Goal: Task Accomplishment & Management: Complete application form

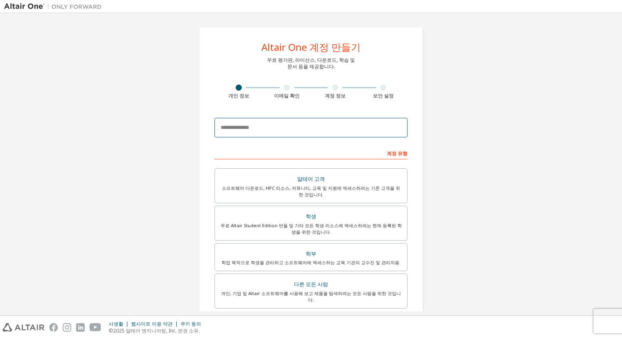
click at [276, 130] on input "email" at bounding box center [311, 128] width 193 height 20
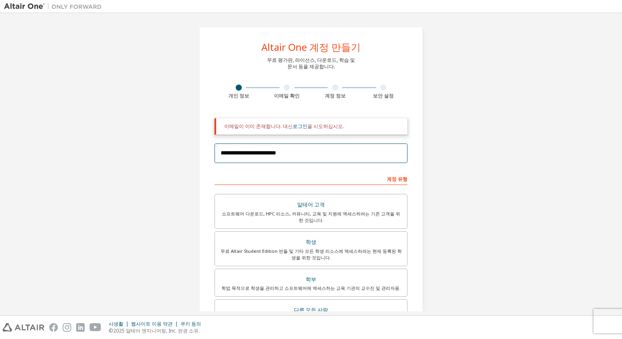
type input "**********"
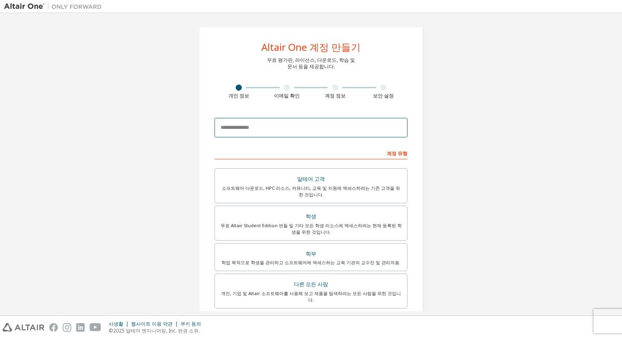
click at [282, 122] on input "email" at bounding box center [311, 128] width 193 height 20
